Goal: Task Accomplishment & Management: Manage account settings

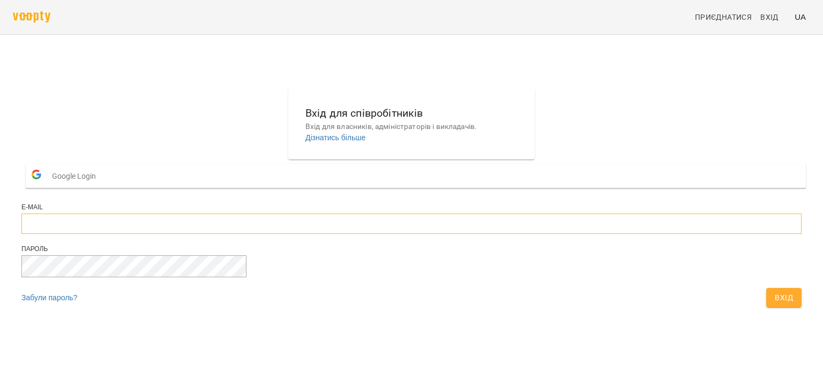
type input "**********"
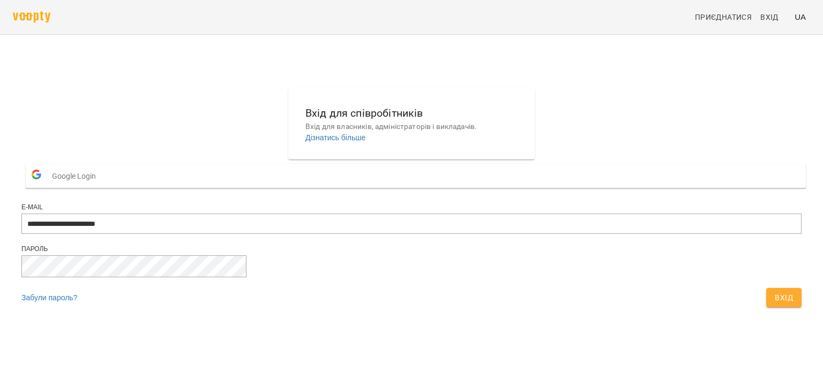
click at [775, 304] on span "Вхід" at bounding box center [784, 297] width 18 height 13
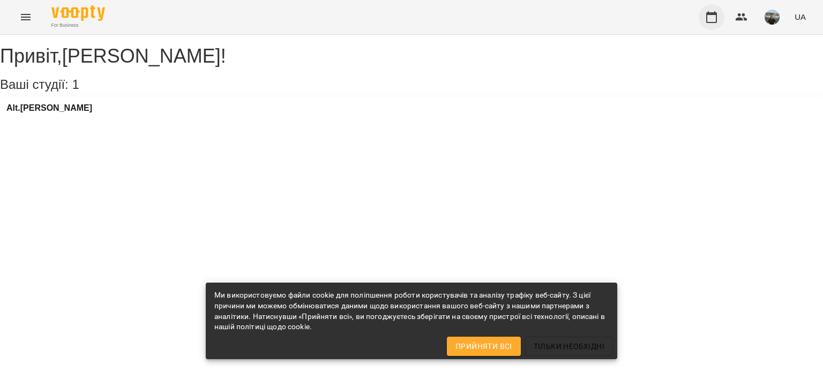
click at [712, 17] on icon "button" at bounding box center [711, 17] width 13 height 13
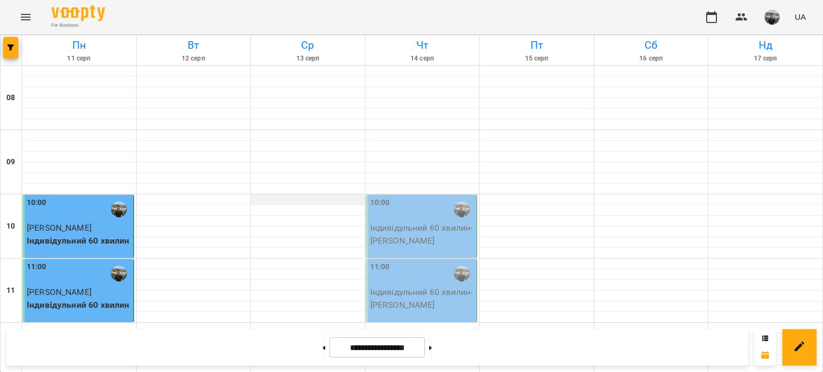
scroll to position [54, 0]
click at [416, 197] on div "10:00" at bounding box center [422, 209] width 104 height 25
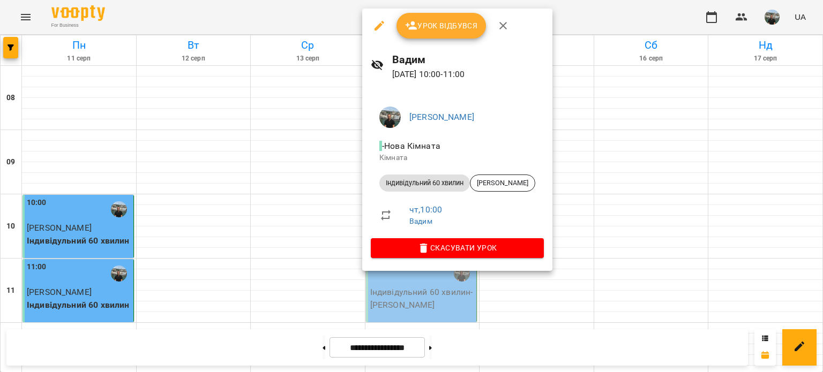
click at [449, 22] on span "Урок відбувся" at bounding box center [441, 25] width 73 height 13
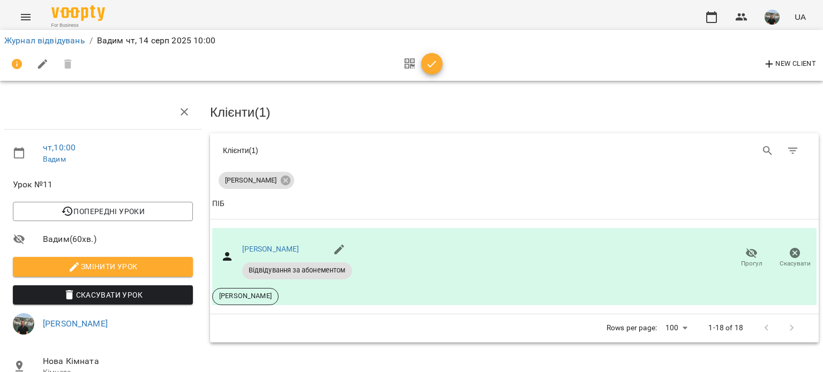
click at [431, 63] on icon "button" at bounding box center [431, 64] width 13 height 13
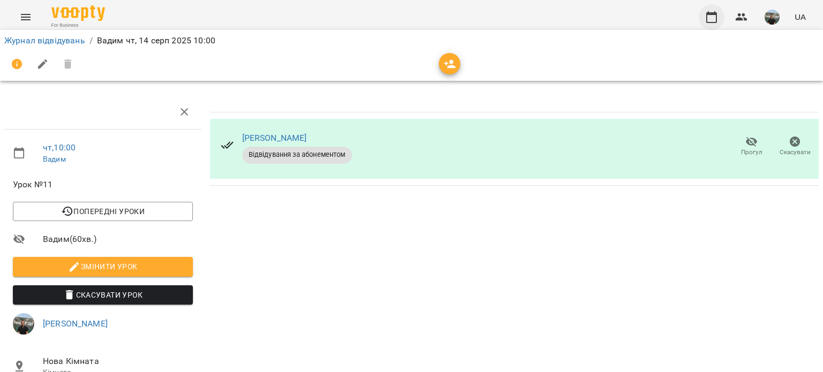
click at [712, 20] on icon "button" at bounding box center [711, 17] width 13 height 13
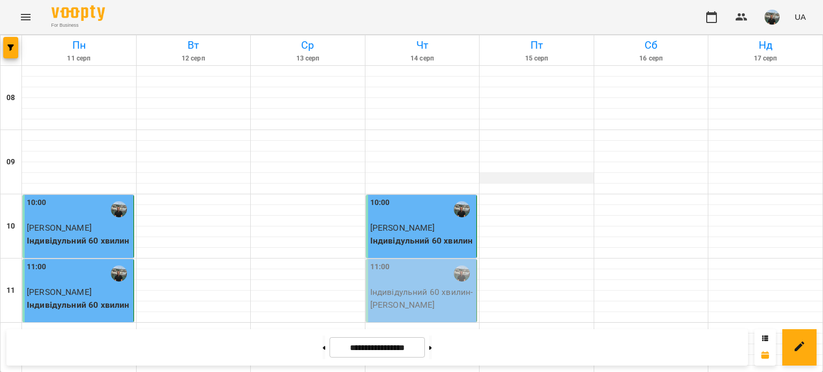
scroll to position [107, 0]
click at [416, 261] on div "11:00" at bounding box center [422, 273] width 104 height 25
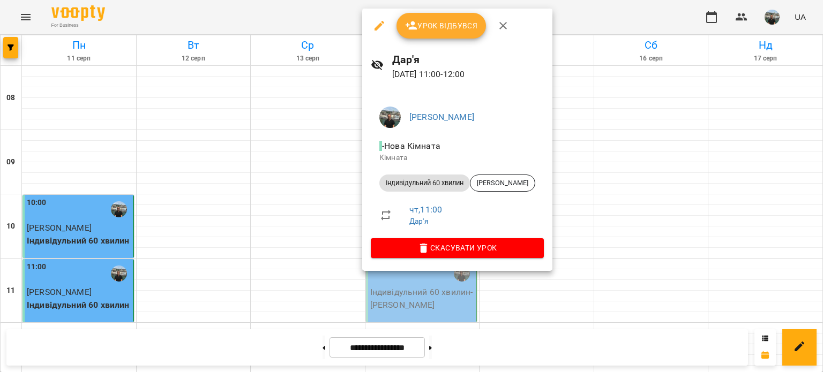
click at [436, 31] on span "Урок відбувся" at bounding box center [441, 25] width 73 height 13
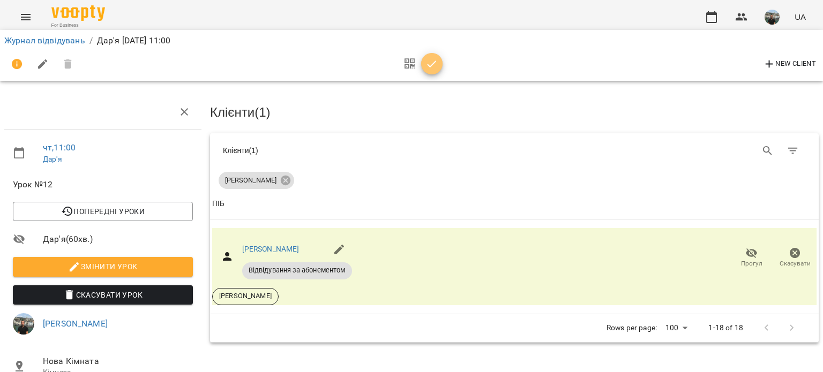
click at [431, 64] on icon "button" at bounding box center [431, 64] width 13 height 13
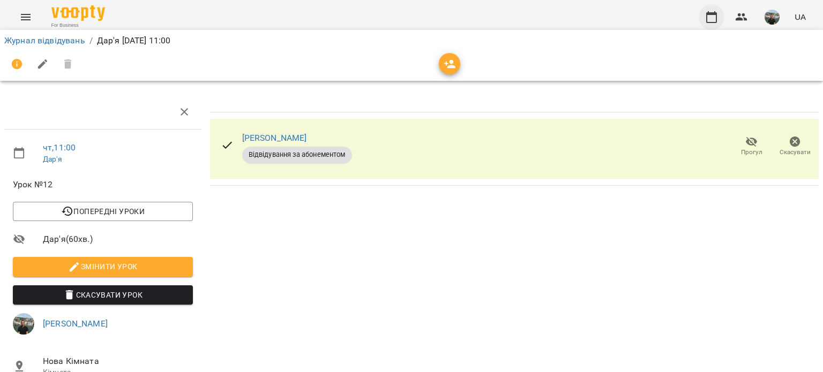
click at [711, 18] on icon "button" at bounding box center [711, 17] width 13 height 13
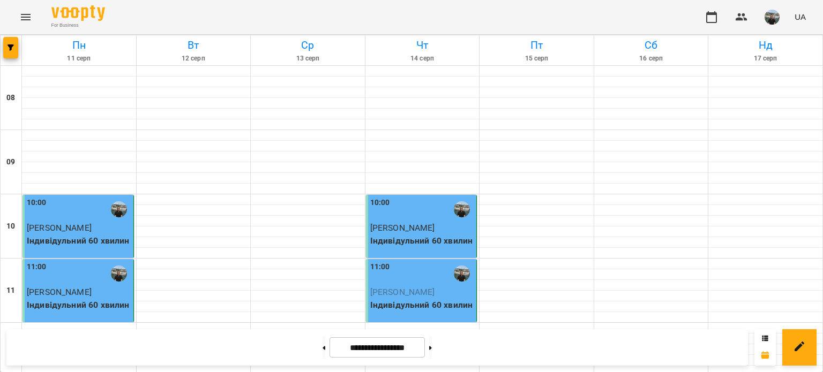
click at [775, 18] on img "button" at bounding box center [771, 17] width 15 height 15
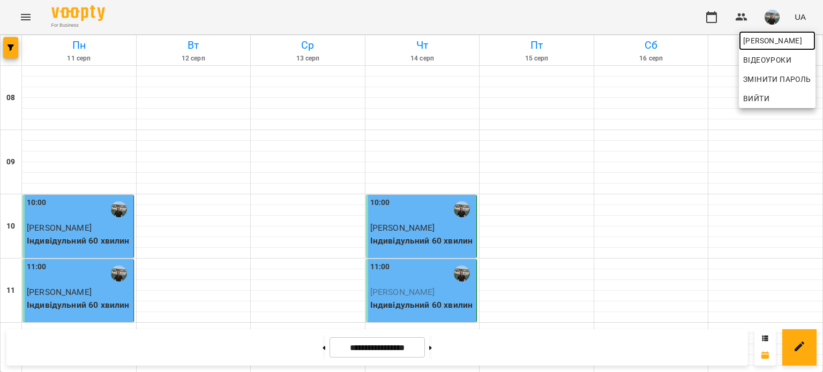
click at [751, 40] on span "[PERSON_NAME]" at bounding box center [777, 40] width 68 height 13
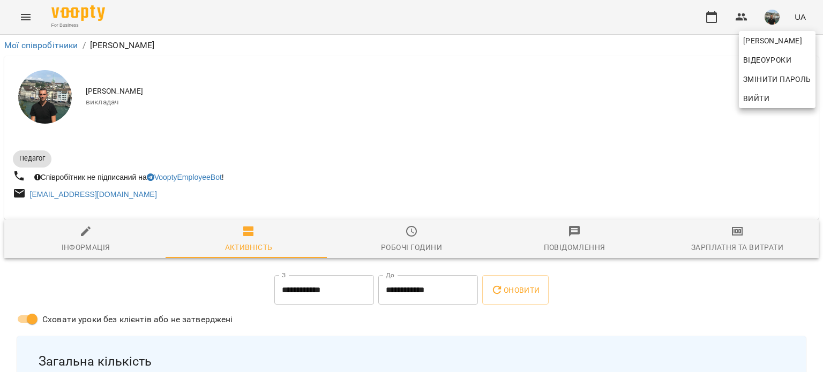
drag, startPoint x: 818, startPoint y: 52, endPoint x: 821, endPoint y: 66, distance: 14.8
click at [821, 66] on div at bounding box center [411, 186] width 823 height 372
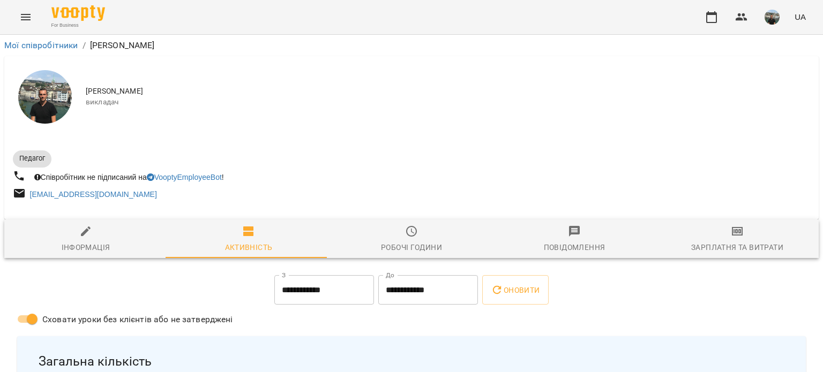
click at [772, 18] on img "button" at bounding box center [771, 17] width 15 height 15
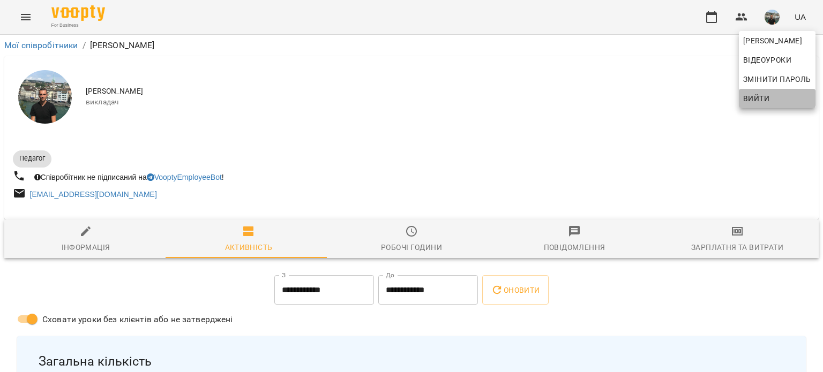
click at [760, 97] on span "Вийти" at bounding box center [756, 98] width 26 height 13
